Goal: Transaction & Acquisition: Purchase product/service

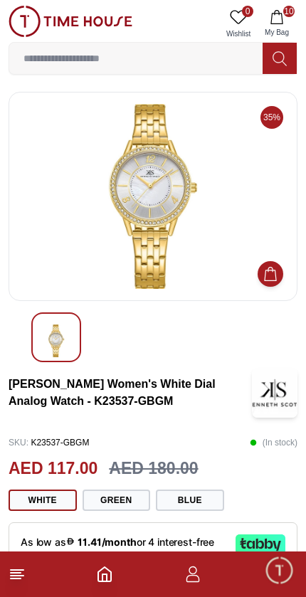
click at [293, 8] on span "10" at bounding box center [288, 11] width 11 height 11
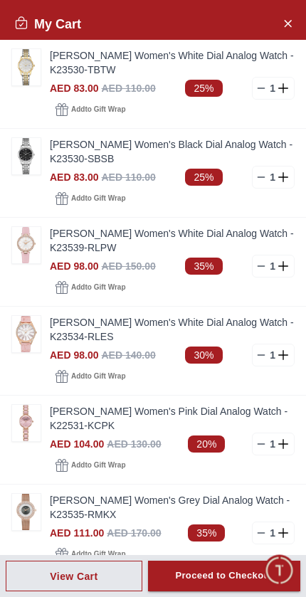
click at [27, 423] on img at bounding box center [26, 423] width 28 height 36
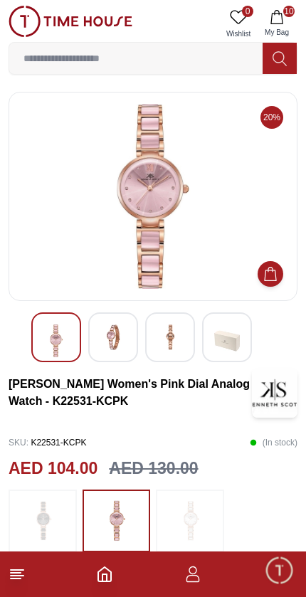
click at [284, 8] on span "10" at bounding box center [288, 11] width 11 height 11
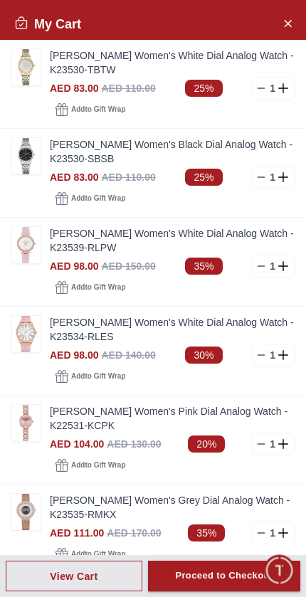
click at [33, 334] on img at bounding box center [26, 334] width 28 height 36
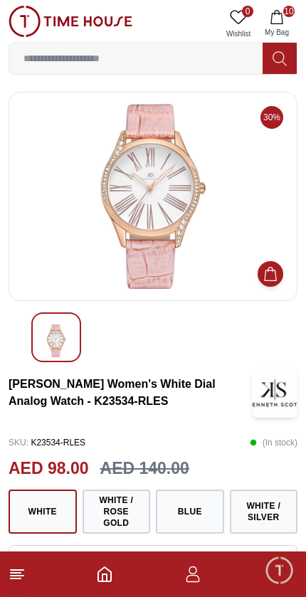
click at [281, 11] on icon "button" at bounding box center [277, 17] width 14 height 14
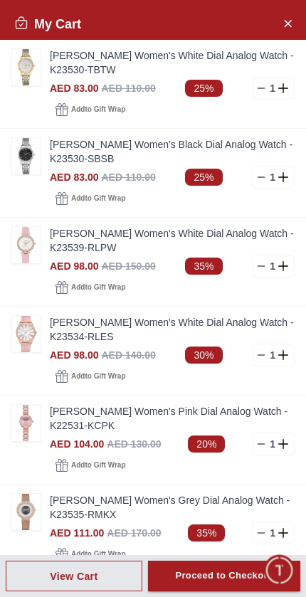
click at [28, 246] on img at bounding box center [26, 245] width 28 height 36
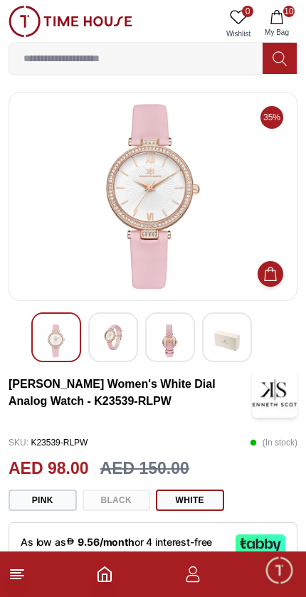
click at [113, 347] on img at bounding box center [113, 338] width 26 height 26
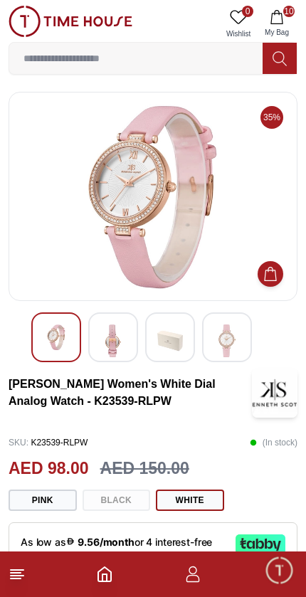
click at [57, 338] on img at bounding box center [56, 338] width 26 height 26
click at [290, 14] on span "10" at bounding box center [288, 11] width 11 height 11
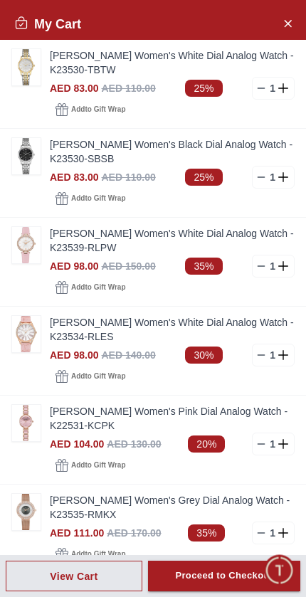
click at [23, 156] on img at bounding box center [26, 156] width 28 height 36
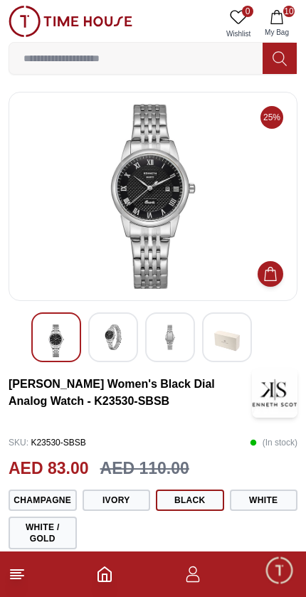
click at [115, 333] on img at bounding box center [113, 338] width 26 height 26
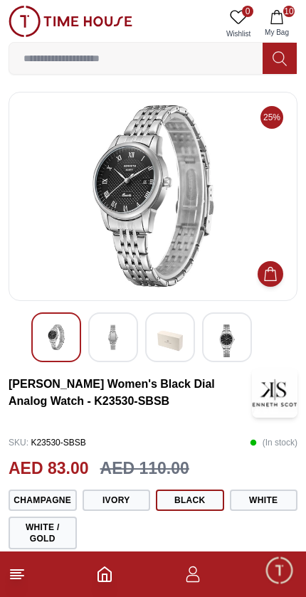
click at [284, 10] on span "10" at bounding box center [288, 11] width 11 height 11
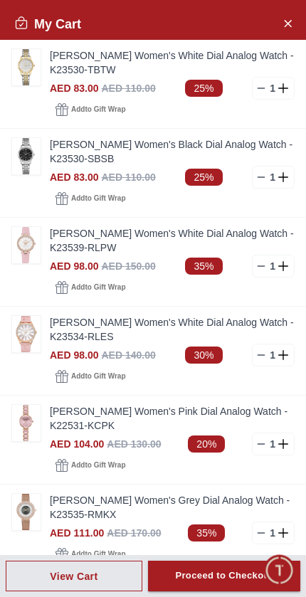
click at [38, 159] on img at bounding box center [26, 156] width 28 height 36
click at [33, 151] on img at bounding box center [26, 156] width 28 height 36
click at [23, 62] on img at bounding box center [26, 67] width 28 height 36
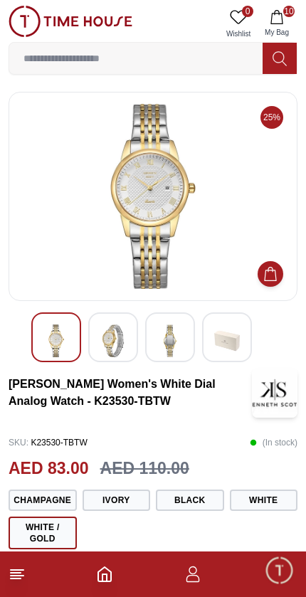
click at [112, 341] on img at bounding box center [113, 341] width 26 height 33
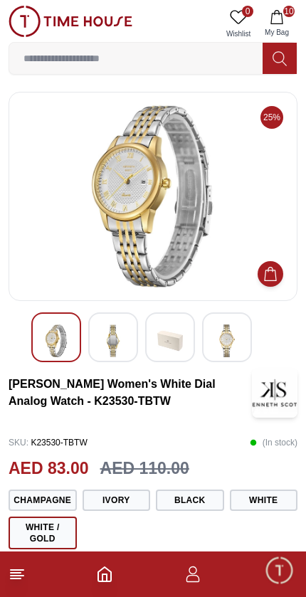
click at [285, 11] on span "10" at bounding box center [288, 11] width 11 height 11
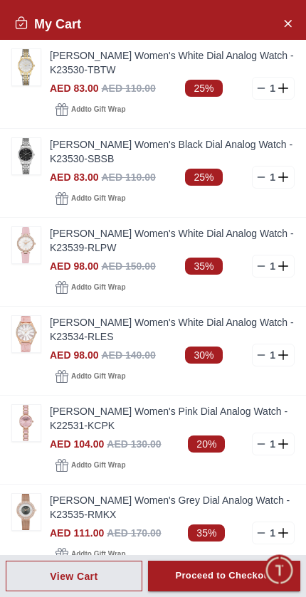
click at [32, 147] on img at bounding box center [26, 156] width 28 height 36
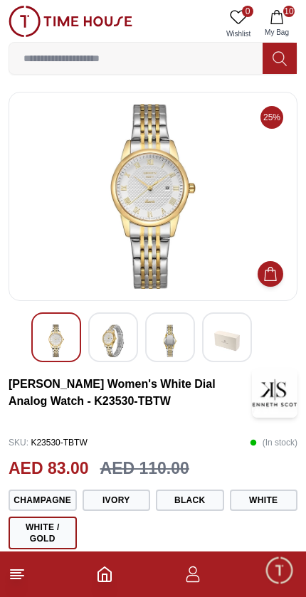
click at [295, 9] on button "10 My Bag" at bounding box center [276, 24] width 41 height 36
